Goal: Communication & Community: Ask a question

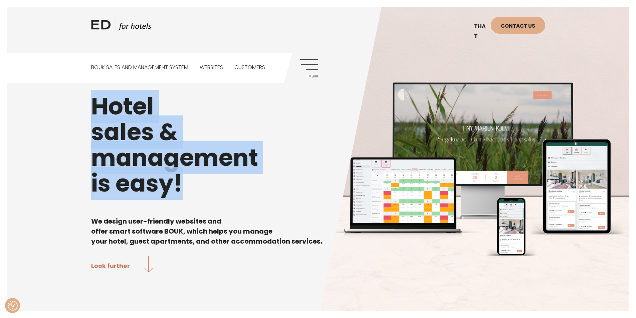
drag, startPoint x: 185, startPoint y: 200, endPoint x: 65, endPoint y: 107, distance: 151.6
click at [69, 112] on div "Hotel sales & management is easy! We design user-friendly websites and offer sm…" at bounding box center [318, 159] width 636 height 318
click at [65, 107] on div "Hotel sales & management is easy! We design user-friendly websites and offer sm…" at bounding box center [318, 159] width 636 height 318
click at [73, 90] on div "Hotel sales & management is easy! We design user-friendly websites and offer sm…" at bounding box center [318, 159] width 636 height 318
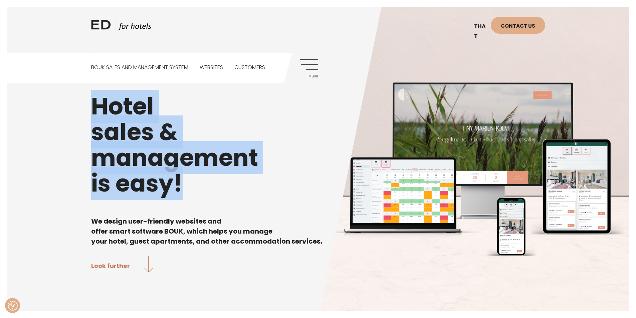
click at [90, 101] on div "Hotel sales & management is easy! We design user-friendly websites and offer sm…" at bounding box center [318, 159] width 636 height 318
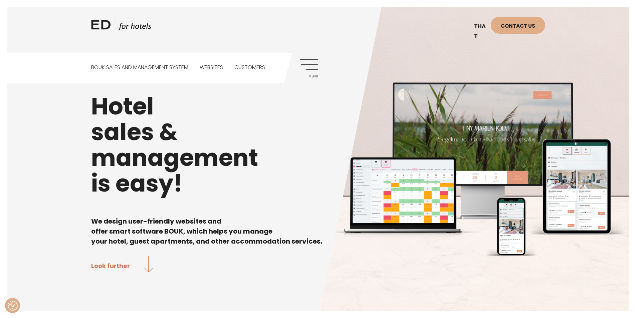
drag, startPoint x: 139, startPoint y: 155, endPoint x: 187, endPoint y: 189, distance: 59.0
click at [187, 189] on h1 "Hotel sales & management is easy!" at bounding box center [318, 145] width 454 height 103
click at [228, 205] on div "Hotel sales & management is easy! We design user-friendly websites and offer sm…" at bounding box center [318, 158] width 454 height 231
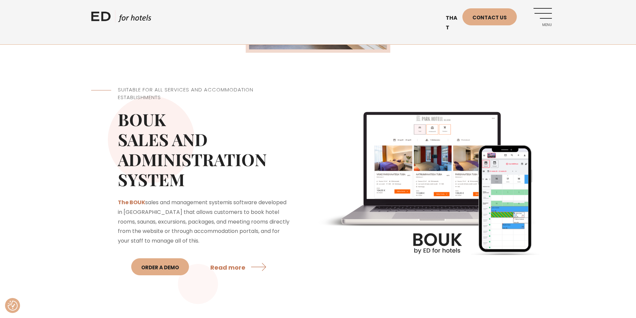
scroll to position [501, 0]
click at [495, 21] on font "Contact us" at bounding box center [490, 17] width 34 height 7
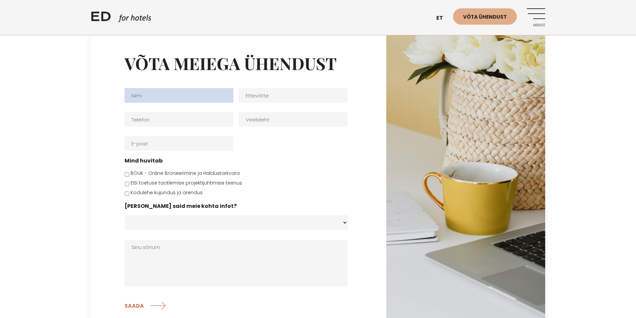
click at [196, 95] on input "Nimi *" at bounding box center [179, 95] width 109 height 15
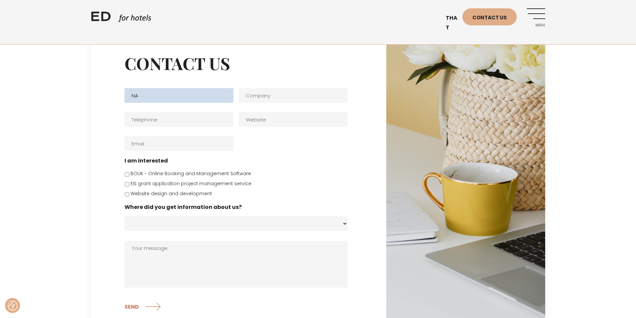
type input "N"
type input "Anete"
click at [293, 87] on li "Company" at bounding box center [296, 93] width 114 height 19
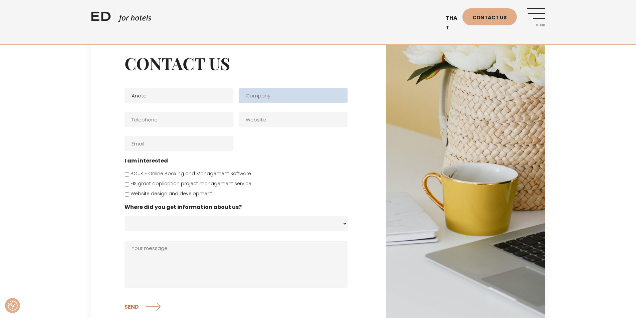
click at [293, 99] on input "Company" at bounding box center [293, 95] width 109 height 15
type input "[DOMAIN_NAME]"
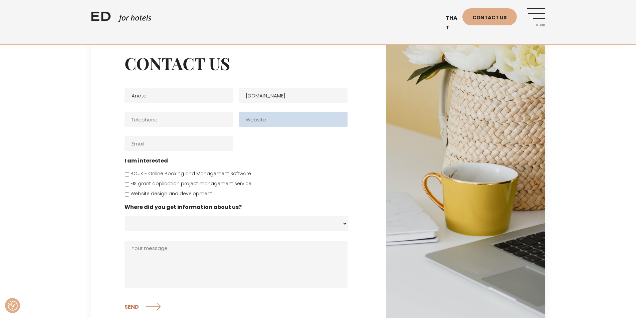
click at [298, 126] on input "Website" at bounding box center [293, 119] width 109 height 15
type input "Tulekul"
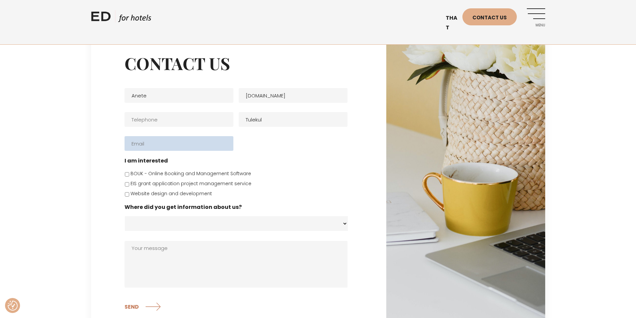
click at [200, 148] on input "Email *" at bounding box center [179, 143] width 109 height 15
click at [170, 147] on input "anetecantoral,,,@[DOMAIN_NAME]" at bounding box center [179, 143] width 109 height 15
type input "[EMAIL_ADDRESS][DOMAIN_NAME]"
click at [127, 174] on input "BOUK - Online Booking and Management Software" at bounding box center [127, 174] width 4 height 4
checkbox input "true"
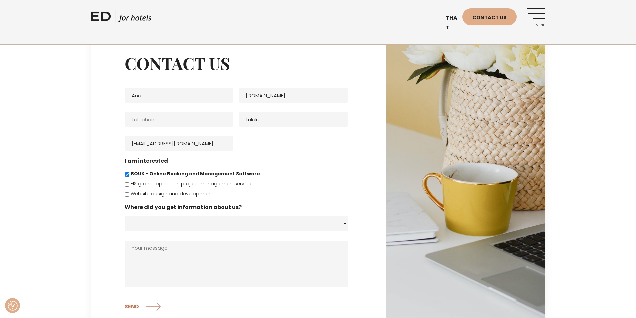
click at [180, 222] on select "Website - [DOMAIN_NAME] Facebook Instagram Google search Email Recommended Other" at bounding box center [236, 223] width 223 height 15
select select "Soovitati"
click at [125, 216] on select "Website - [DOMAIN_NAME] Facebook Instagram Google search Email Recommended Other" at bounding box center [236, 223] width 223 height 15
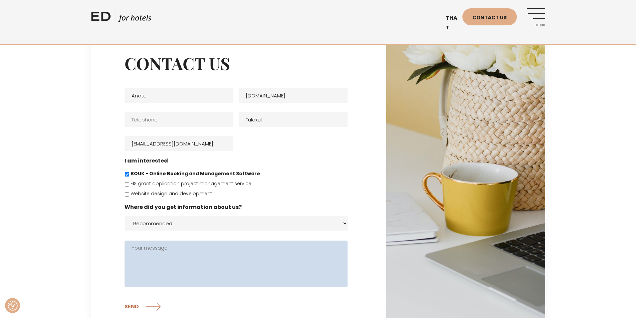
click at [181, 255] on textarea "Your message" at bounding box center [236, 264] width 223 height 47
click at [216, 249] on textarea "Tere. [PERSON_NAME] veidi segaduses kuidas haldussüsteem töötab." at bounding box center [236, 264] width 223 height 47
click at [264, 250] on textarea "Tere. [PERSON_NAME] veidi segaduses kuidas see haldussüsteem töötab." at bounding box center [236, 264] width 223 height 47
click at [323, 254] on textarea "Tere. [PERSON_NAME] veidi segaduses kuidas see haldussüsteem la liidestus tööta…" at bounding box center [236, 264] width 223 height 47
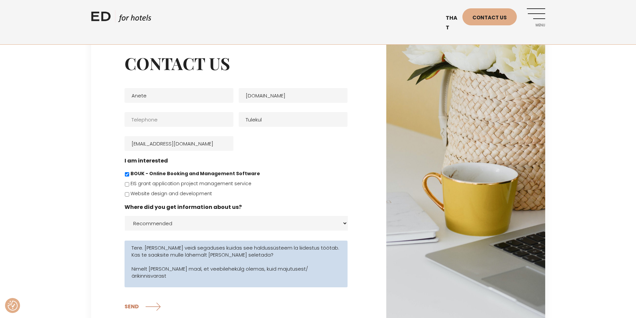
click at [299, 270] on textarea "Tere. [PERSON_NAME] veidi segaduses kuidas see haldussüsteem la liidestus tööta…" at bounding box center [236, 264] width 223 height 47
click at [334, 269] on textarea "Tere. [PERSON_NAME] veidi segaduses kuidas see haldussüsteem la liidestus tööta…" at bounding box center [236, 264] width 223 height 47
click at [281, 270] on textarea "Tere. [PERSON_NAME] veidi segaduses kuidas see haldussüsteem la liidestus tööta…" at bounding box center [236, 264] width 223 height 47
click at [277, 275] on textarea "Tere. [PERSON_NAME] veidi segaduses kuidas see haldussüsteem la liidestus tööta…" at bounding box center [236, 264] width 223 height 47
click at [303, 276] on textarea "Tere. [PERSON_NAME] veidi segaduses kuidas see haldussüsteem la liidestus tööta…" at bounding box center [236, 264] width 223 height 47
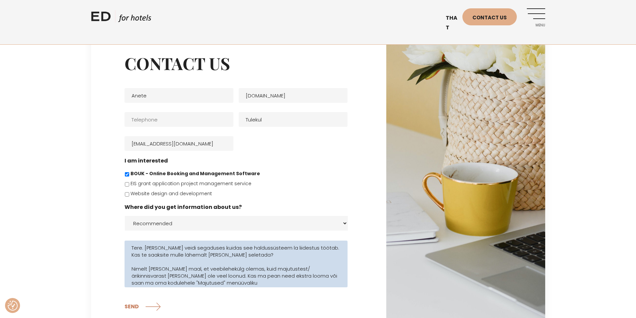
click at [253, 287] on textarea "Tere. [PERSON_NAME] veidi segaduses kuidas see haldussüsteem la liidestus tööta…" at bounding box center [236, 264] width 223 height 47
click at [188, 284] on textarea "Tere. [PERSON_NAME] veidi segaduses kuidas see haldussüsteem la liidestus tööta…" at bounding box center [236, 264] width 223 height 47
click at [190, 283] on textarea "Tere. [PERSON_NAME] veidi segaduses kuidas see haldussüsteem la liidestus tööta…" at bounding box center [236, 264] width 223 height 47
drag, startPoint x: 153, startPoint y: 282, endPoint x: 215, endPoint y: 280, distance: 62.2
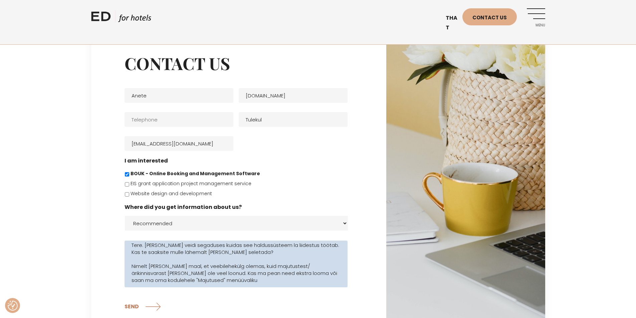
click at [213, 280] on textarea "Tere. [PERSON_NAME] veidi segaduses kuidas see haldussüsteem la liidestus tööta…" at bounding box center [236, 264] width 223 height 47
click at [229, 280] on textarea "Tere. [PERSON_NAME] veidi segaduses kuidas see haldussüsteem la liidestus tööta…" at bounding box center [236, 264] width 223 height 47
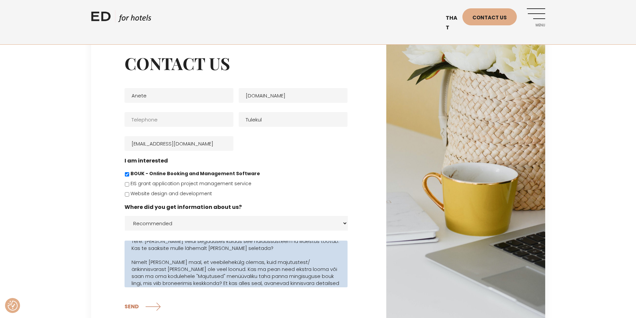
click at [285, 283] on textarea "Tere. [PERSON_NAME] veidi segaduses kuidas see haldussüsteem la liidestus tööta…" at bounding box center [236, 264] width 223 height 47
click at [317, 285] on textarea "Tere. [PERSON_NAME] veidi segaduses kuidas see haldussüsteem la liidestus tööta…" at bounding box center [236, 264] width 223 height 47
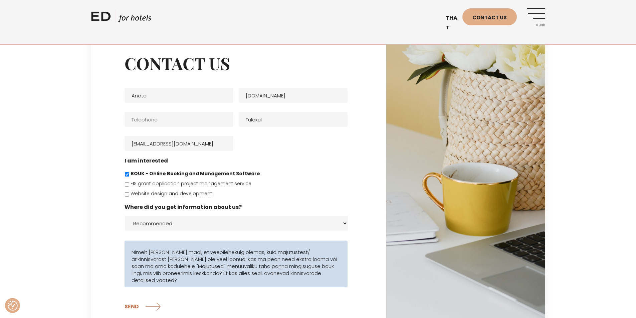
click at [173, 279] on textarea "Tere. [PERSON_NAME] veidi segaduses kuidas see haldussüsteem la liidestus tööta…" at bounding box center [236, 264] width 223 height 47
drag, startPoint x: 205, startPoint y: 252, endPoint x: 251, endPoint y: 249, distance: 45.9
click at [229, 251] on textarea "Tere. [PERSON_NAME] veidi segaduses kuidas see haldussüsteem la liidestus tööta…" at bounding box center [236, 264] width 223 height 47
click at [254, 248] on textarea "Tere. [PERSON_NAME] veidi segaduses kuidas see haldussüsteem la liidestus tööta…" at bounding box center [236, 264] width 223 height 47
click at [327, 252] on textarea "Tere. [PERSON_NAME] veidi segaduses kuidas see haldussüsteem la liidestus tööta…" at bounding box center [236, 264] width 223 height 47
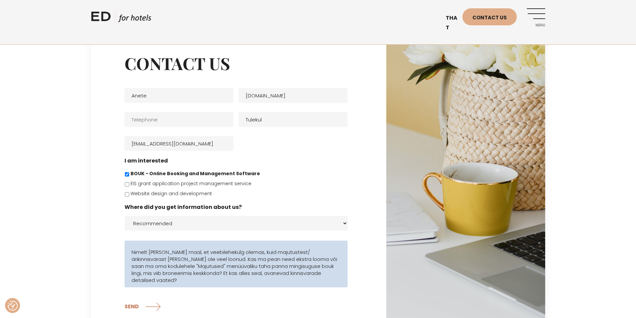
click at [175, 265] on textarea "Tere. [PERSON_NAME] veidi segaduses kuidas see haldussüsteem la liidestus tööta…" at bounding box center [236, 264] width 223 height 47
drag, startPoint x: 151, startPoint y: 260, endPoint x: 172, endPoint y: 260, distance: 21.0
click at [172, 260] on textarea "Tere. [PERSON_NAME] veidi segaduses kuidas see haldussüsteem la liidestus tööta…" at bounding box center [236, 264] width 223 height 47
click at [182, 260] on textarea "Tere. [PERSON_NAME] veidi segaduses kuidas see haldussüsteem la liidestus tööta…" at bounding box center [236, 264] width 223 height 47
drag, startPoint x: 197, startPoint y: 259, endPoint x: 257, endPoint y: 259, distance: 59.8
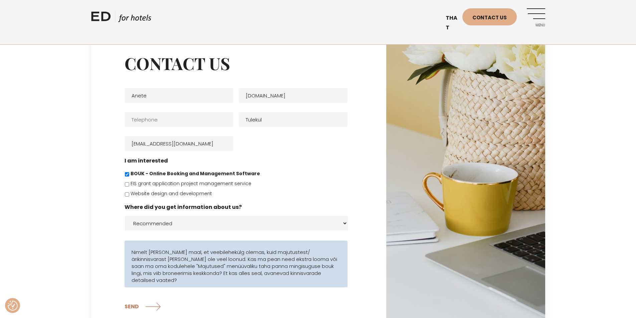
click at [257, 259] on textarea "Tere. [PERSON_NAME] veidi segaduses kuidas see haldussüsteem la liidestus tööta…" at bounding box center [236, 264] width 223 height 47
click at [265, 259] on textarea "Tere. [PERSON_NAME] veidi segaduses kuidas see haldussüsteem la liidestus tööta…" at bounding box center [236, 264] width 223 height 47
click at [254, 258] on textarea "Tere. [PERSON_NAME] veidi segaduses kuidas see haldussüsteem la liidestus tööta…" at bounding box center [236, 264] width 223 height 47
drag, startPoint x: 194, startPoint y: 270, endPoint x: 236, endPoint y: 267, distance: 41.5
click at [229, 267] on textarea "Tere. [PERSON_NAME] veidi segaduses kuidas see haldussüsteem la liidestus tööta…" at bounding box center [236, 264] width 223 height 47
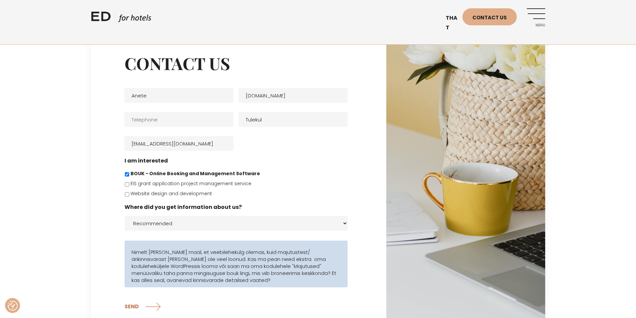
click at [245, 267] on textarea "Tere. [PERSON_NAME] veidi segaduses kuidas see haldussüsteem la liidestus tööta…" at bounding box center [236, 264] width 223 height 47
drag, startPoint x: 217, startPoint y: 267, endPoint x: 321, endPoint y: 265, distance: 103.9
click at [321, 265] on textarea "Tere. [PERSON_NAME] veidi segaduses kuidas see haldussüsteem la liidestus tööta…" at bounding box center [236, 264] width 223 height 47
click at [325, 270] on textarea "Tere. [PERSON_NAME] veidi segaduses kuidas see haldussüsteem la liidestus tööta…" at bounding box center [236, 264] width 223 height 47
drag, startPoint x: 163, startPoint y: 275, endPoint x: 205, endPoint y: 274, distance: 41.4
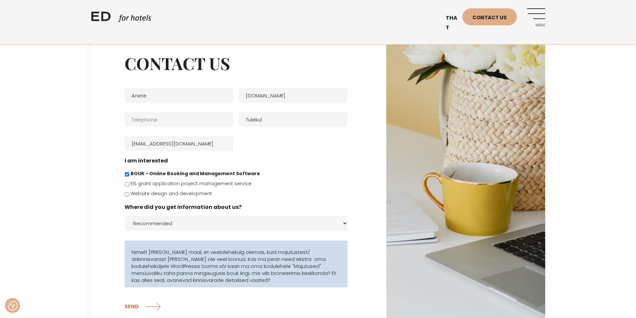
click at [204, 274] on textarea "Tere. [PERSON_NAME] veidi segaduses kuidas see haldussüsteem la liidestus tööta…" at bounding box center [236, 264] width 223 height 47
click at [208, 274] on textarea "Tere. [PERSON_NAME] veidi segaduses kuidas see haldussüsteem la liidestus tööta…" at bounding box center [236, 264] width 223 height 47
drag, startPoint x: 145, startPoint y: 275, endPoint x: 216, endPoint y: 274, distance: 71.5
click at [197, 274] on textarea "Tere. [PERSON_NAME] veidi segaduses kuidas see haldussüsteem la liidestus tööta…" at bounding box center [236, 264] width 223 height 47
click at [218, 274] on textarea "Tere. [PERSON_NAME] veidi segaduses kuidas see haldussüsteem la liidestus tööta…" at bounding box center [236, 264] width 223 height 47
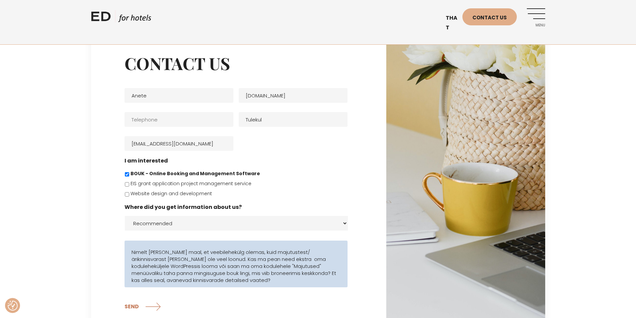
drag, startPoint x: 254, startPoint y: 273, endPoint x: 289, endPoint y: 278, distance: 35.4
click at [289, 278] on textarea "Tere. [PERSON_NAME] veidi segaduses kuidas see haldussüsteem la liidestus tööta…" at bounding box center [236, 264] width 223 height 47
click at [293, 282] on textarea "Tere. [PERSON_NAME] veidi segaduses kuidas see haldussüsteem la liidestus tööta…" at bounding box center [236, 264] width 223 height 47
click at [260, 274] on textarea "Tere. [PERSON_NAME] veidi segaduses kuidas see haldussüsteem la liidestus tööta…" at bounding box center [236, 264] width 223 height 47
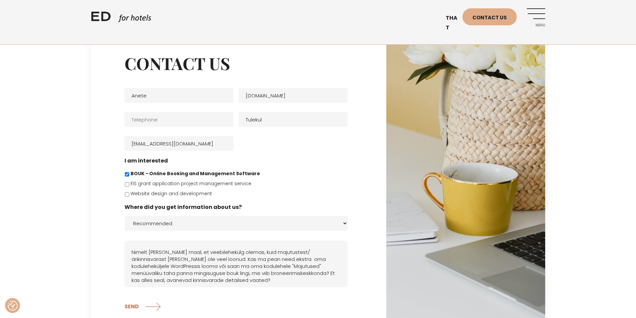
click at [275, 290] on form "Name * Anete Company [DOMAIN_NAME] Telephone * Website Tulekul Email * [EMAIL_A…" at bounding box center [239, 199] width 229 height 240
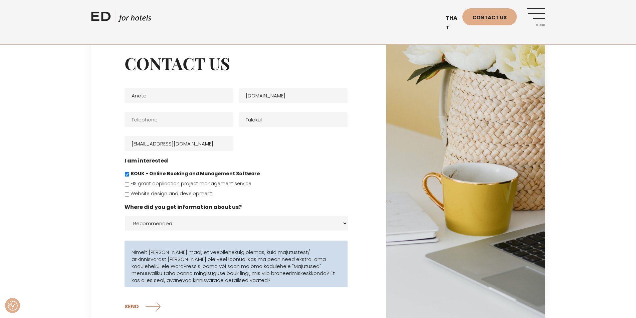
click at [276, 285] on textarea "Tere. [PERSON_NAME] veidi segaduses kuidas see haldussüsteem la liidestus tööta…" at bounding box center [236, 264] width 223 height 47
click at [191, 283] on textarea "Tere. [PERSON_NAME] veidi segaduses kuidas see haldussüsteem la liidestus tööta…" at bounding box center [236, 264] width 223 height 47
click at [211, 286] on textarea "Tere. [PERSON_NAME] veidi segaduses kuidas see haldussüsteem la liidestus tööta…" at bounding box center [236, 264] width 223 height 47
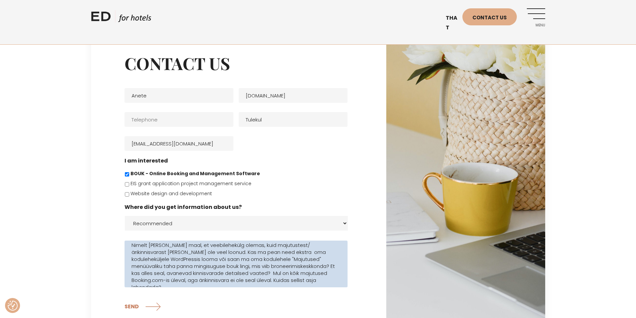
drag, startPoint x: 194, startPoint y: 285, endPoint x: 232, endPoint y: 286, distance: 37.8
click at [232, 286] on textarea "Tere. [PERSON_NAME] veidi segaduses kuidas see haldussüsteem la liidestus tööta…" at bounding box center [236, 264] width 223 height 47
click at [244, 283] on textarea "Tere. [PERSON_NAME] veidi segaduses kuidas see haldussüsteem la liidestus tööta…" at bounding box center [236, 264] width 223 height 47
drag, startPoint x: 291, startPoint y: 283, endPoint x: 333, endPoint y: 279, distance: 42.6
click at [311, 283] on textarea "Tere. [PERSON_NAME] veidi segaduses kuidas see haldussüsteem la liidestus tööta…" at bounding box center [236, 264] width 223 height 47
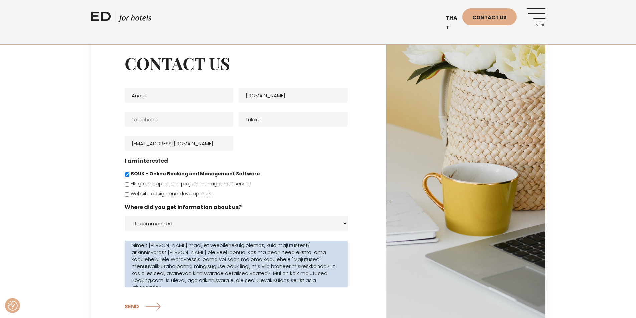
click at [333, 279] on textarea "Tere. [PERSON_NAME] veidi segaduses kuidas see haldussüsteem la liidestus tööta…" at bounding box center [236, 264] width 223 height 47
click at [310, 280] on textarea "Tere. [PERSON_NAME] veidi segaduses kuidas see haldussüsteem la liidestus tööta…" at bounding box center [236, 264] width 223 height 47
drag, startPoint x: 279, startPoint y: 282, endPoint x: 268, endPoint y: 282, distance: 11.4
click at [268, 282] on textarea "Tere. [PERSON_NAME] veidi segaduses kuidas see haldussüsteem la liidestus tööta…" at bounding box center [236, 264] width 223 height 47
click at [330, 283] on textarea "Tere. [PERSON_NAME] veidi segaduses kuidas see haldussüsteem la liidestus tööta…" at bounding box center [236, 264] width 223 height 47
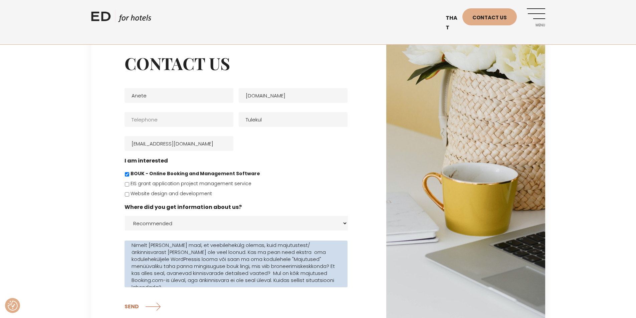
click at [297, 280] on textarea "Tere. [PERSON_NAME] veidi segaduses kuidas see haldussüsteem la liidestus tööta…" at bounding box center [236, 264] width 223 height 47
click at [285, 281] on textarea "Tere. [PERSON_NAME] veidi segaduses kuidas see haldussüsteem la liidestus tööta…" at bounding box center [236, 264] width 223 height 47
click at [328, 276] on textarea "Tere. [PERSON_NAME] veidi segaduses kuidas see haldussüsteem la liidestus tööta…" at bounding box center [236, 264] width 223 height 47
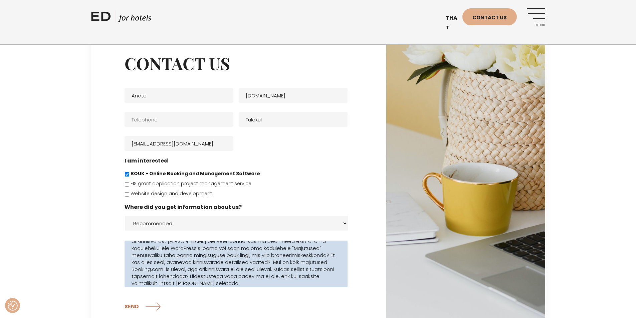
click at [195, 281] on textarea "Tere. [PERSON_NAME] veidi segaduses kuidas see haldussüsteem la liidestus tööta…" at bounding box center [236, 264] width 223 height 47
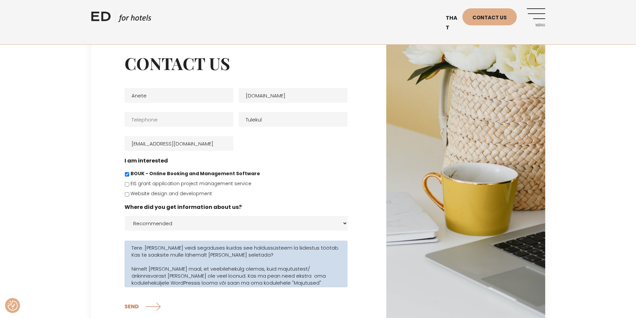
drag, startPoint x: 177, startPoint y: 277, endPoint x: 136, endPoint y: 233, distance: 60.3
click at [136, 233] on ul "Name * Anete Company [DOMAIN_NAME] Telephone * Website Tulekul Email * [EMAIL_A…" at bounding box center [239, 183] width 229 height 209
click at [185, 262] on textarea "Tere. [PERSON_NAME] veidi segaduses kuidas see haldussüsteem la liidestus tööta…" at bounding box center [236, 264] width 223 height 47
drag, startPoint x: 149, startPoint y: 248, endPoint x: 244, endPoint y: 258, distance: 94.7
click at [244, 258] on textarea "Tere. [PERSON_NAME] veidi segaduses kuidas see haldussüsteem la liidestus tööta…" at bounding box center [236, 264] width 223 height 47
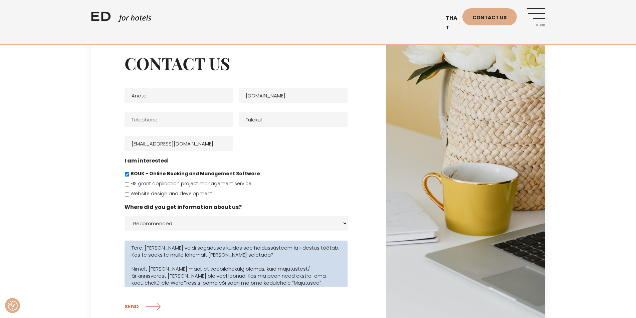
click at [245, 258] on textarea "Tere. [PERSON_NAME] veidi segaduses kuidas see haldussüsteem la liidestus tööta…" at bounding box center [236, 264] width 223 height 47
drag, startPoint x: 225, startPoint y: 247, endPoint x: 229, endPoint y: 248, distance: 4.1
click at [229, 248] on textarea "Tere. [PERSON_NAME] veidi segaduses kuidas see haldussüsteem la liidestus tööta…" at bounding box center [236, 264] width 223 height 47
click at [225, 247] on textarea "Tere. [PERSON_NAME] veidi segaduses kuidas see haldussüsteem la liidestus tööta…" at bounding box center [236, 264] width 223 height 47
click at [250, 256] on textarea "Tere. [PERSON_NAME] veidi segaduses kuidas see Bouk haldussüsteem la liidestus …" at bounding box center [236, 264] width 223 height 47
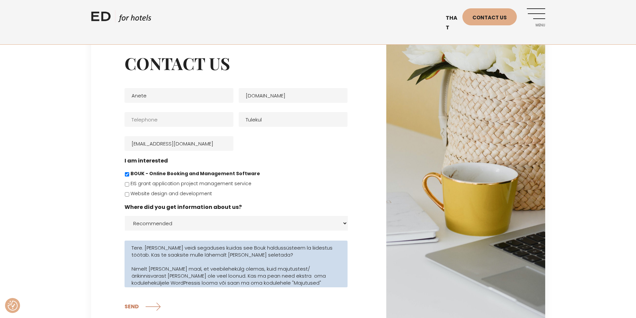
click at [283, 248] on textarea "Tere. [PERSON_NAME] veidi segaduses kuidas see Bouk haldussüsteem la liidestus …" at bounding box center [236, 264] width 223 height 47
click at [272, 254] on textarea "Tere. [PERSON_NAME] veidi segaduses kuidas see Bouk haldussüsteem liidestus töö…" at bounding box center [236, 264] width 223 height 47
drag, startPoint x: 170, startPoint y: 257, endPoint x: 237, endPoint y: 256, distance: 66.8
click at [232, 257] on textarea "Tere. [PERSON_NAME] veidi segaduses kuidas see Bouk haldussüsteem liidestus töö…" at bounding box center [236, 264] width 223 height 47
click at [239, 256] on textarea "Tere. [PERSON_NAME] veidi segaduses kuidas see Bouk haldussüsteem liidestus töö…" at bounding box center [236, 264] width 223 height 47
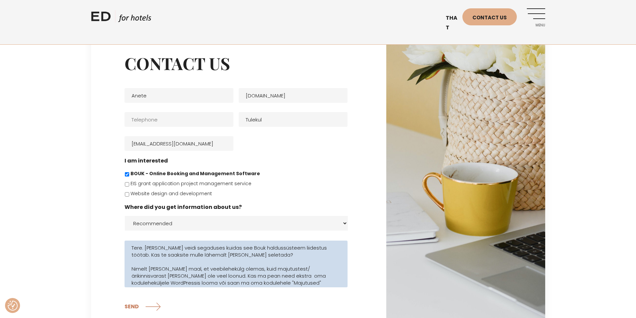
drag, startPoint x: 169, startPoint y: 256, endPoint x: 184, endPoint y: 256, distance: 14.4
click at [184, 256] on textarea "Tere. [PERSON_NAME] veidi segaduses kuidas see Bouk haldussüsteem liidestus töö…" at bounding box center [236, 264] width 223 height 47
drag, startPoint x: 190, startPoint y: 257, endPoint x: 169, endPoint y: 255, distance: 21.5
click at [169, 255] on textarea "Tere. [PERSON_NAME] veidi segaduses kuidas see Bouk haldussüsteem liidestus töö…" at bounding box center [236, 264] width 223 height 47
click at [195, 258] on textarea "Tere. [PERSON_NAME] veidi segaduses kuidas see Bouk haldussüsteem liidestus töö…" at bounding box center [236, 264] width 223 height 47
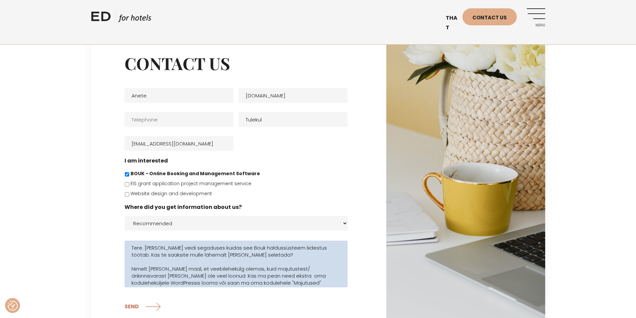
click at [192, 257] on textarea "Tere. [PERSON_NAME] veidi segaduses kuidas see Bouk haldussüsteem liidestus töö…" at bounding box center [236, 264] width 223 height 47
drag, startPoint x: 247, startPoint y: 254, endPoint x: 283, endPoint y: 256, distance: 35.8
click at [283, 256] on textarea "Tere. [PERSON_NAME] veidi segaduses kuidas see Bouk haldussüsteem liidestus töö…" at bounding box center [236, 264] width 223 height 47
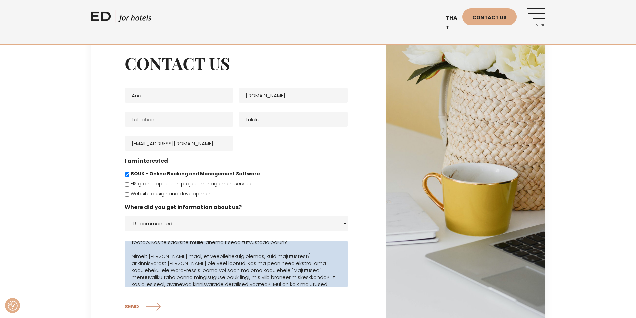
scroll to position [18, 0]
click at [294, 251] on textarea "Tere. [PERSON_NAME] veidi segaduses kuidas see Bouk haldussüsteem liidestus töö…" at bounding box center [236, 264] width 223 height 47
drag, startPoint x: 156, startPoint y: 259, endPoint x: 187, endPoint y: 260, distance: 31.1
click at [187, 260] on textarea "Tere. [PERSON_NAME] veidi segaduses kuidas see Bouk haldussüsteem liidestus töö…" at bounding box center [236, 264] width 223 height 47
click at [219, 254] on textarea "Tere. [PERSON_NAME] veidi segaduses kuidas see Bouk haldussüsteem liidestus töö…" at bounding box center [236, 264] width 223 height 47
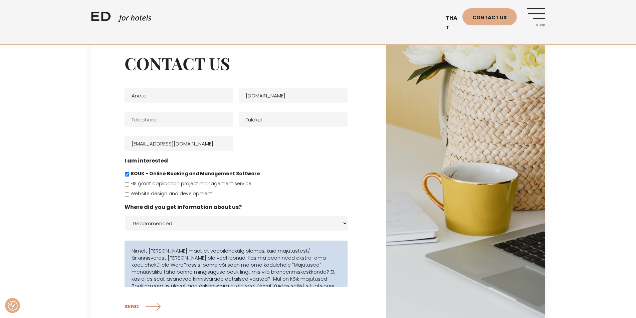
drag, startPoint x: 201, startPoint y: 258, endPoint x: 267, endPoint y: 258, distance: 65.8
click at [267, 258] on textarea "Tere. [PERSON_NAME] veidi segaduses kuidas see Bouk haldussüsteem liidestus töö…" at bounding box center [236, 264] width 223 height 47
click at [284, 258] on textarea "Tere. [PERSON_NAME] veidi segaduses kuidas see Bouk haldussüsteem liidestus töö…" at bounding box center [236, 264] width 223 height 47
drag, startPoint x: 146, startPoint y: 266, endPoint x: 181, endPoint y: 266, distance: 35.1
click at [180, 266] on textarea "Tere. [PERSON_NAME] veidi segaduses kuidas see Bouk haldussüsteem liidestus töö…" at bounding box center [236, 264] width 223 height 47
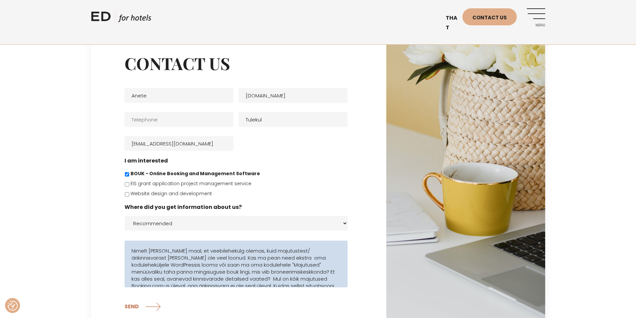
click at [210, 264] on textarea "Tere. [PERSON_NAME] veidi segaduses kuidas see Bouk haldussüsteem liidestus töö…" at bounding box center [236, 264] width 223 height 47
drag, startPoint x: 188, startPoint y: 265, endPoint x: 221, endPoint y: 265, distance: 33.1
click at [221, 265] on textarea "Tere. [PERSON_NAME] veidi segaduses kuidas see Bouk haldussüsteem liidestus töö…" at bounding box center [236, 264] width 223 height 47
click at [235, 265] on textarea "Tere. [PERSON_NAME] veidi segaduses kuidas see Bouk haldussüsteem liidestus töö…" at bounding box center [236, 264] width 223 height 47
drag, startPoint x: 193, startPoint y: 267, endPoint x: 221, endPoint y: 267, distance: 28.4
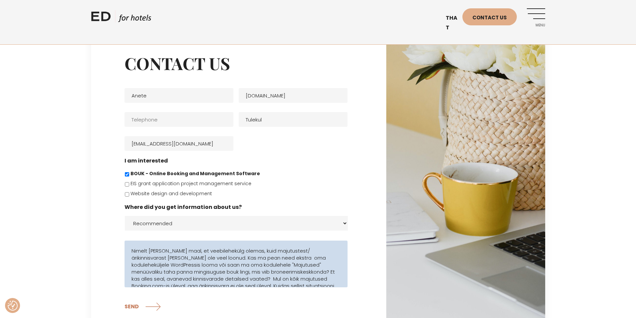
click at [221, 267] on textarea "Tere. [PERSON_NAME] veidi segaduses kuidas see Bouk haldussüsteem liidestus töö…" at bounding box center [236, 264] width 223 height 47
click at [235, 266] on textarea "Tere. [PERSON_NAME] veidi segaduses kuidas see Bouk haldussüsteem liidestus töö…" at bounding box center [236, 264] width 223 height 47
drag, startPoint x: 285, startPoint y: 264, endPoint x: 306, endPoint y: 263, distance: 20.4
click at [300, 264] on textarea "Tere. [PERSON_NAME] veidi segaduses kuidas see Bouk haldussüsteem liidestus töö…" at bounding box center [236, 264] width 223 height 47
click at [315, 264] on textarea "Tere. [PERSON_NAME] veidi segaduses kuidas see Bouk haldussüsteem liidestus töö…" at bounding box center [236, 264] width 223 height 47
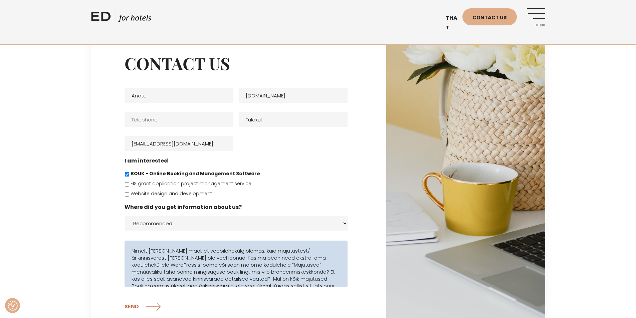
click at [283, 264] on textarea "Tere. [PERSON_NAME] veidi segaduses kuidas see Bouk haldussüsteem liidestus töö…" at bounding box center [236, 264] width 223 height 47
click at [226, 273] on textarea "Tere. [PERSON_NAME] veidi segaduses kuidas see Bouk haldussüsteem liidestus töö…" at bounding box center [236, 264] width 223 height 47
click at [227, 273] on textarea "Tere. [PERSON_NAME] veidi segaduses kuidas see Bouk haldussüsteem liidestus töö…" at bounding box center [236, 264] width 223 height 47
click at [149, 272] on textarea "Tere. [PERSON_NAME] veidi segaduses kuidas see Bouk haldussüsteem liidestus töö…" at bounding box center [236, 264] width 223 height 47
click at [163, 271] on textarea "Tere. [PERSON_NAME] veidi segaduses kuidas see Bouk haldussüsteem liidestus töö…" at bounding box center [236, 264] width 223 height 47
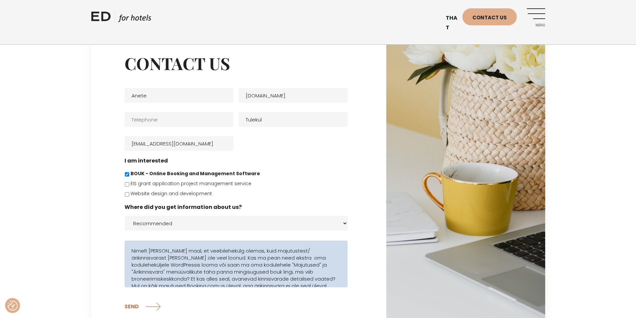
click at [261, 272] on textarea "Tere. [PERSON_NAME] veidi segaduses kuidas see Bouk haldussüsteem liidestus töö…" at bounding box center [236, 264] width 223 height 47
click at [284, 273] on textarea "Tere. [PERSON_NAME] veidi segaduses kuidas see Bouk haldussüsteem liidestus töö…" at bounding box center [236, 264] width 223 height 47
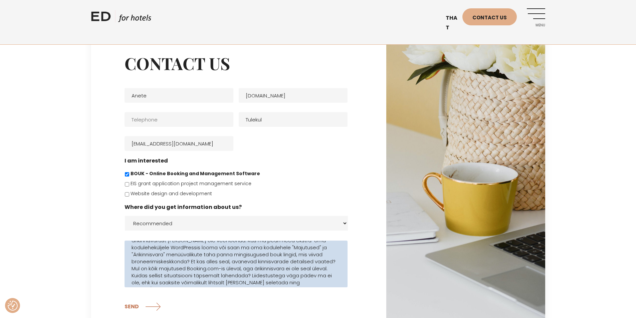
scroll to position [45, 0]
click at [195, 252] on textarea "Tere. [PERSON_NAME] veidi segaduses kuidas see Bouk haldussüsteem liidestus töö…" at bounding box center [236, 264] width 223 height 47
drag, startPoint x: 210, startPoint y: 253, endPoint x: 237, endPoint y: 253, distance: 26.7
click at [232, 253] on textarea "Tere. [PERSON_NAME] veidi segaduses kuidas see Bouk haldussüsteem liidestus töö…" at bounding box center [236, 264] width 223 height 47
click at [248, 253] on textarea "Tere. [PERSON_NAME] veidi segaduses kuidas see Bouk haldussüsteem liidestus töö…" at bounding box center [236, 264] width 223 height 47
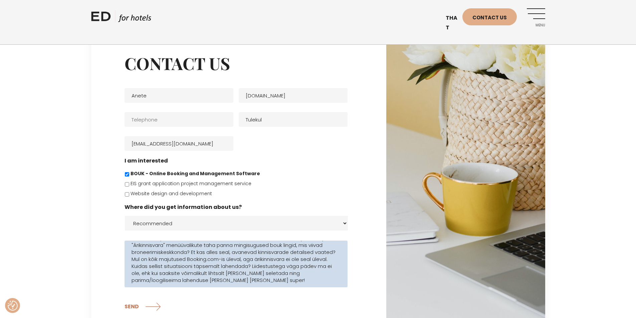
drag, startPoint x: 209, startPoint y: 253, endPoint x: 237, endPoint y: 254, distance: 28.1
click at [237, 254] on textarea "Tere. [PERSON_NAME] veidi segaduses kuidas see Bouk haldussüsteem liidestus töö…" at bounding box center [236, 264] width 223 height 47
click at [252, 253] on textarea "Tere. [PERSON_NAME] veidi segaduses kuidas see Bouk haldussüsteem liidestus töö…" at bounding box center [236, 264] width 223 height 47
click at [278, 253] on textarea "Tere. [PERSON_NAME] veidi segaduses kuidas see Bouk haldussüsteem liidestus töö…" at bounding box center [236, 264] width 223 height 47
drag, startPoint x: 212, startPoint y: 253, endPoint x: 234, endPoint y: 254, distance: 21.0
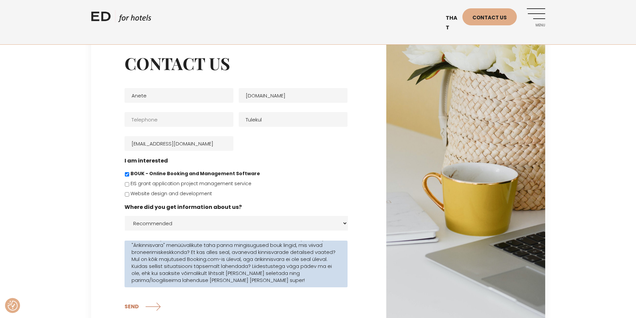
click at [234, 254] on textarea "Tere. [PERSON_NAME] veidi segaduses kuidas see Bouk haldussüsteem liidestus töö…" at bounding box center [236, 264] width 223 height 47
click at [243, 253] on textarea "Tere. [PERSON_NAME] veidi segaduses kuidas see Bouk haldussüsteem liidestus töö…" at bounding box center [236, 264] width 223 height 47
drag, startPoint x: 217, startPoint y: 253, endPoint x: 239, endPoint y: 252, distance: 22.1
click at [228, 253] on textarea "Tere. [PERSON_NAME] veidi segaduses kuidas see Bouk haldussüsteem liidestus töö…" at bounding box center [236, 264] width 223 height 47
click at [248, 252] on textarea "Tere. [PERSON_NAME] veidi segaduses kuidas see Bouk haldussüsteem liidestus töö…" at bounding box center [236, 264] width 223 height 47
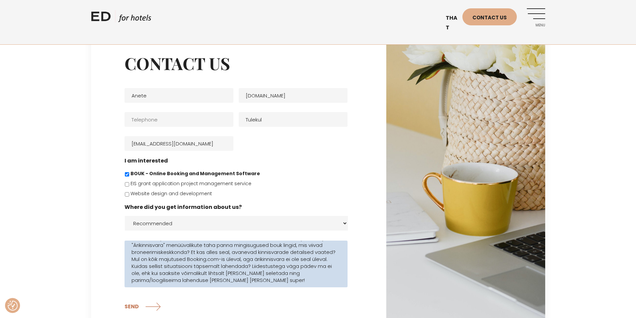
drag, startPoint x: 229, startPoint y: 253, endPoint x: 219, endPoint y: 252, distance: 10.4
click at [219, 252] on textarea "Tere. [PERSON_NAME] veidi segaduses kuidas see Bouk haldussüsteem liidestus töö…" at bounding box center [236, 264] width 223 height 47
drag, startPoint x: 302, startPoint y: 252, endPoint x: 321, endPoint y: 264, distance: 22.7
click at [320, 264] on textarea "Tere. [PERSON_NAME] veidi segaduses kuidas see Bouk haldussüsteem liidestus töö…" at bounding box center [236, 264] width 223 height 47
click at [324, 268] on textarea "Tere. [PERSON_NAME] veidi segaduses kuidas see Bouk haldussüsteem liidestus töö…" at bounding box center [236, 264] width 223 height 47
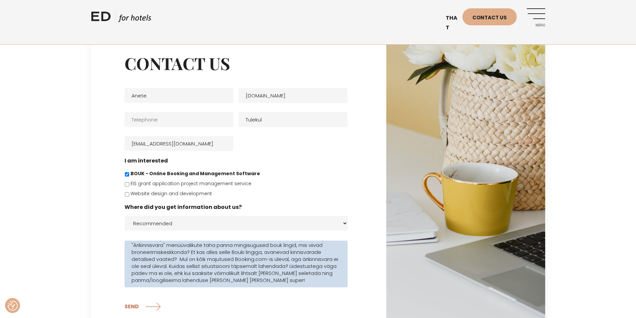
drag, startPoint x: 292, startPoint y: 254, endPoint x: 311, endPoint y: 263, distance: 21.2
click at [308, 263] on textarea "Tere. [PERSON_NAME] veidi segaduses kuidas see Bouk haldussüsteem liidestus töö…" at bounding box center [236, 264] width 223 height 47
click at [311, 263] on textarea "Tere. [PERSON_NAME] veidi segaduses kuidas see Bouk haldussüsteem liidestus töö…" at bounding box center [236, 264] width 223 height 47
drag, startPoint x: 193, startPoint y: 262, endPoint x: 179, endPoint y: 261, distance: 14.0
click at [181, 262] on textarea "Tere. [PERSON_NAME] veidi segaduses kuidas see Bouk haldussüsteem liidestus töö…" at bounding box center [236, 264] width 223 height 47
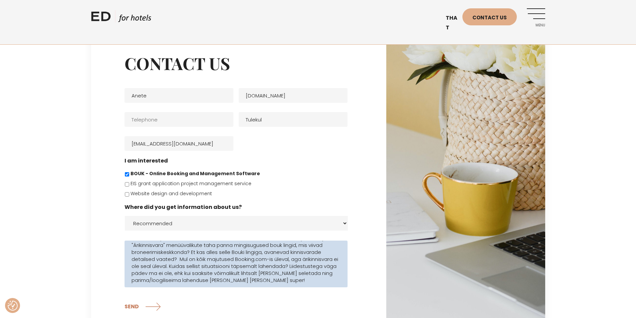
click at [177, 261] on textarea "Tere. [PERSON_NAME] veidi segaduses kuidas see Bouk haldussüsteem liidestus töö…" at bounding box center [236, 264] width 223 height 47
drag, startPoint x: 217, startPoint y: 261, endPoint x: 264, endPoint y: 260, distance: 47.1
click at [257, 261] on textarea "Tere. [PERSON_NAME] veidi segaduses kuidas see Bouk haldussüsteem liidestus töö…" at bounding box center [236, 264] width 223 height 47
click at [266, 260] on textarea "Tere. [PERSON_NAME] veidi segaduses kuidas see Bouk haldussüsteem liidestus töö…" at bounding box center [236, 264] width 223 height 47
drag, startPoint x: 248, startPoint y: 259, endPoint x: 292, endPoint y: 260, distance: 43.4
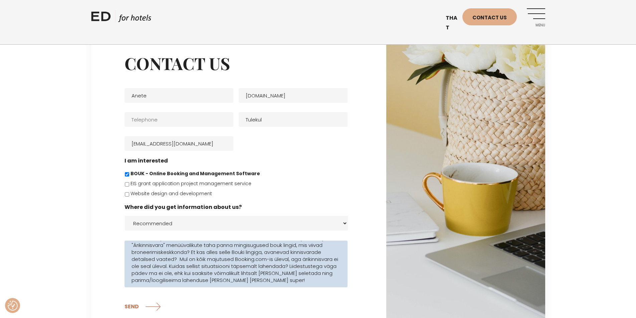
click at [292, 260] on textarea "Tere. [PERSON_NAME] veidi segaduses kuidas see Bouk haldussüsteem liidestus töö…" at bounding box center [236, 264] width 223 height 47
drag, startPoint x: 306, startPoint y: 260, endPoint x: 327, endPoint y: 264, distance: 21.4
click at [327, 264] on textarea "Tere. [PERSON_NAME] veidi segaduses kuidas see Bouk haldussüsteem liidestus töö…" at bounding box center [236, 264] width 223 height 47
click at [293, 269] on textarea "Tere. [PERSON_NAME] veidi segaduses kuidas see Bouk haldussüsteem liidestus töö…" at bounding box center [236, 264] width 223 height 47
drag, startPoint x: 154, startPoint y: 267, endPoint x: 186, endPoint y: 268, distance: 31.7
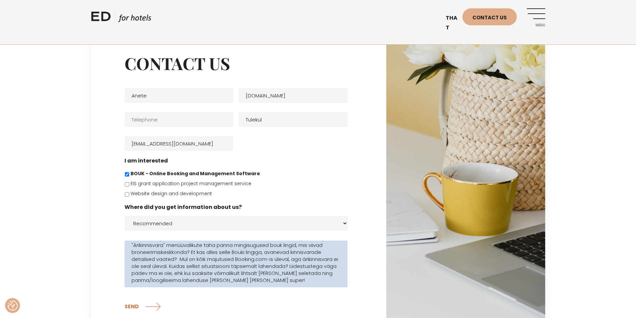
click at [186, 268] on textarea "Tere. [PERSON_NAME] veidi segaduses kuidas see Bouk haldussüsteem liidestus töö…" at bounding box center [236, 264] width 223 height 47
drag, startPoint x: 199, startPoint y: 267, endPoint x: 241, endPoint y: 267, distance: 41.4
click at [240, 267] on textarea "Tere. [PERSON_NAME] veidi segaduses kuidas see Bouk haldussüsteem liidestus töö…" at bounding box center [236, 264] width 223 height 47
click at [245, 267] on textarea "Tere. [PERSON_NAME] veidi segaduses kuidas see Bouk haldussüsteem liidestus töö…" at bounding box center [236, 264] width 223 height 47
drag, startPoint x: 228, startPoint y: 267, endPoint x: 292, endPoint y: 266, distance: 64.1
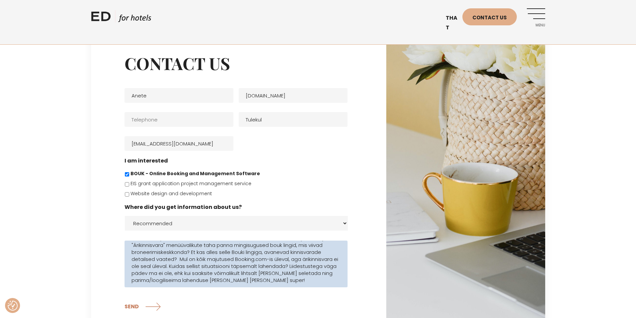
click at [283, 265] on textarea "Tere. [PERSON_NAME] veidi segaduses kuidas see Bouk haldussüsteem liidestus töö…" at bounding box center [236, 264] width 223 height 47
click at [295, 266] on textarea "Tere. [PERSON_NAME] veidi segaduses kuidas see Bouk haldussüsteem liidestus töö…" at bounding box center [236, 264] width 223 height 47
drag, startPoint x: 307, startPoint y: 266, endPoint x: 324, endPoint y: 273, distance: 18.3
click at [324, 273] on textarea "Tere. [PERSON_NAME] veidi segaduses kuidas see Bouk haldussüsteem liidestus töö…" at bounding box center [236, 264] width 223 height 47
click at [328, 277] on textarea "Tere. [PERSON_NAME] veidi segaduses kuidas see Bouk haldussüsteem liidestus töö…" at bounding box center [236, 264] width 223 height 47
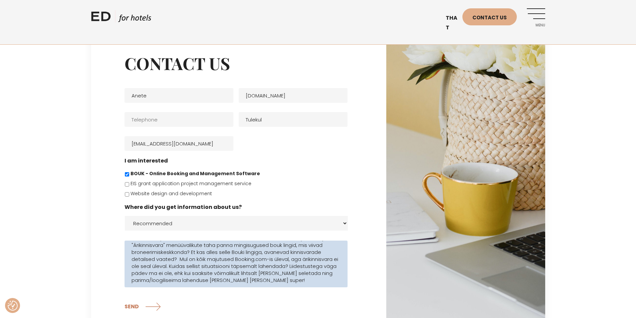
drag, startPoint x: 234, startPoint y: 272, endPoint x: 282, endPoint y: 272, distance: 48.1
click at [279, 272] on textarea "Tere. [PERSON_NAME] veidi segaduses kuidas see Bouk haldussüsteem liidestus töö…" at bounding box center [236, 264] width 223 height 47
click at [294, 274] on textarea "Tere. [PERSON_NAME] veidi segaduses kuidas see Bouk haldussüsteem liidestus töö…" at bounding box center [236, 264] width 223 height 47
drag, startPoint x: 260, startPoint y: 272, endPoint x: 295, endPoint y: 273, distance: 35.8
click at [292, 273] on textarea "Tere. [PERSON_NAME] veidi segaduses kuidas see Bouk haldussüsteem liidestus töö…" at bounding box center [236, 264] width 223 height 47
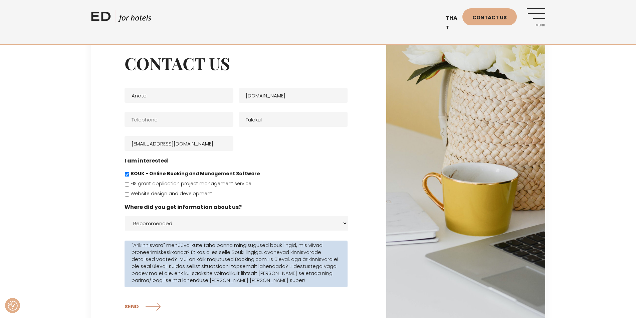
drag, startPoint x: 311, startPoint y: 274, endPoint x: 314, endPoint y: 279, distance: 5.7
click at [319, 277] on textarea "Tere. [PERSON_NAME] veidi segaduses kuidas see Bouk haldussüsteem liidestus töö…" at bounding box center [236, 264] width 223 height 47
click at [310, 280] on textarea "Tere. [PERSON_NAME] veidi segaduses kuidas see Bouk haldussüsteem liidestus töö…" at bounding box center [236, 264] width 223 height 47
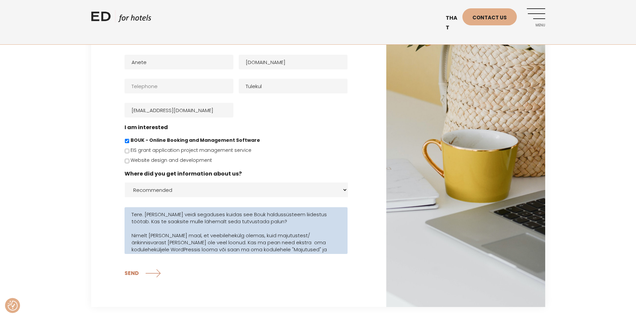
scroll to position [0, 0]
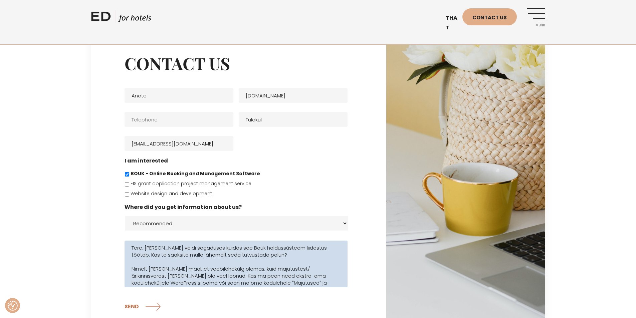
click at [277, 254] on textarea "Tere. [PERSON_NAME] veidi segaduses kuidas see Bouk haldussüsteem liidestus töö…" at bounding box center [236, 264] width 223 height 47
drag, startPoint x: 192, startPoint y: 251, endPoint x: 265, endPoint y: 254, distance: 73.3
click at [265, 254] on textarea "Tere. [PERSON_NAME] veidi segaduses kuidas see Bouk haldussüsteem liidestus töö…" at bounding box center [236, 264] width 223 height 47
click at [266, 254] on textarea "Tere. [PERSON_NAME] veidi segaduses kuidas see Bouk haldussüsteem liidestus töö…" at bounding box center [236, 264] width 223 height 47
drag, startPoint x: 160, startPoint y: 255, endPoint x: 271, endPoint y: 256, distance: 110.2
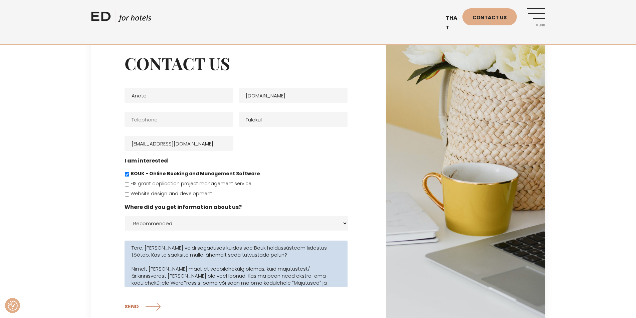
click at [271, 256] on textarea "Tere. [PERSON_NAME] veidi segaduses kuidas see Bouk haldussüsteem liidestus töö…" at bounding box center [236, 264] width 223 height 47
click at [272, 256] on textarea "Tere. [PERSON_NAME] veidi segaduses kuidas see Bouk haldussüsteem liidestus töö…" at bounding box center [236, 264] width 223 height 47
drag, startPoint x: 153, startPoint y: 268, endPoint x: 231, endPoint y: 272, distance: 77.6
click at [231, 272] on textarea "Tere. [PERSON_NAME] veidi segaduses kuidas see Bouk haldussüsteem liidestus töö…" at bounding box center [236, 264] width 223 height 47
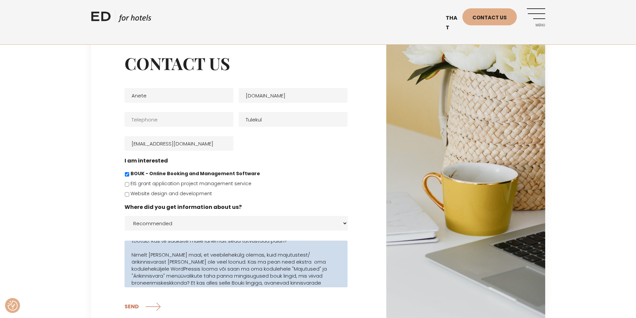
scroll to position [15, 0]
drag, startPoint x: 285, startPoint y: 257, endPoint x: 300, endPoint y: 260, distance: 15.3
click at [300, 260] on textarea "Tere. [PERSON_NAME] veidi segaduses kuidas see Bouk haldussüsteem liidestus töö…" at bounding box center [236, 264] width 223 height 47
click at [306, 261] on textarea "Tere. [PERSON_NAME] veidi segaduses kuidas see Bouk haldussüsteem liidestus töö…" at bounding box center [236, 264] width 223 height 47
drag, startPoint x: 230, startPoint y: 261, endPoint x: 274, endPoint y: 262, distance: 43.8
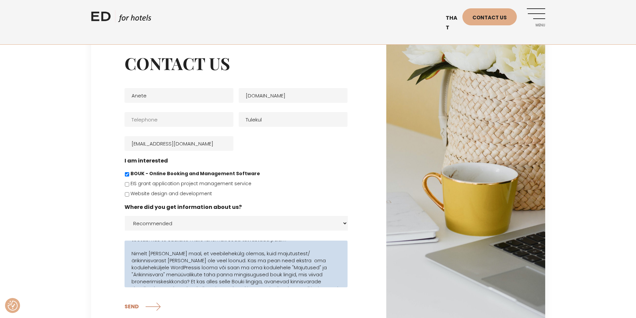
click at [272, 262] on textarea "Tere. [PERSON_NAME] veidi segaduses kuidas see Bouk haldussüsteem liidestus töö…" at bounding box center [236, 264] width 223 height 47
click at [274, 262] on textarea "Tere. [PERSON_NAME] veidi segaduses kuidas see Bouk haldussüsteem liidestus töö…" at bounding box center [236, 264] width 223 height 47
click at [317, 280] on textarea "Tere. [PERSON_NAME] veidi segaduses kuidas see Bouk haldussüsteem liidestus töö…" at bounding box center [236, 264] width 223 height 47
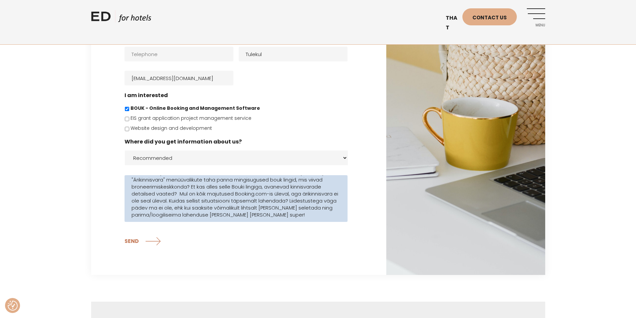
scroll to position [67, 0]
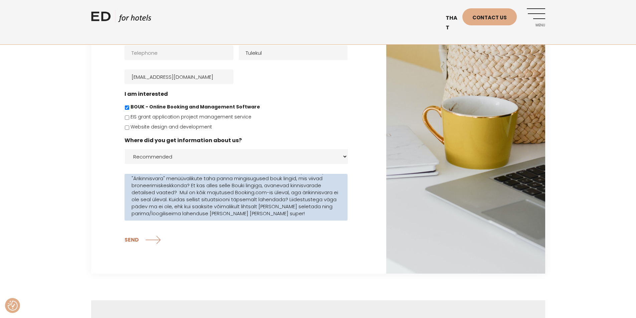
click at [180, 193] on textarea "Tere. [PERSON_NAME] veidi segaduses kuidas see Bouk haldussüsteem liidestus töö…" at bounding box center [236, 197] width 223 height 47
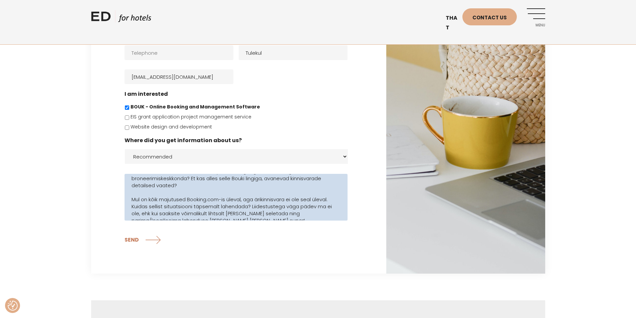
scroll to position [59, 0]
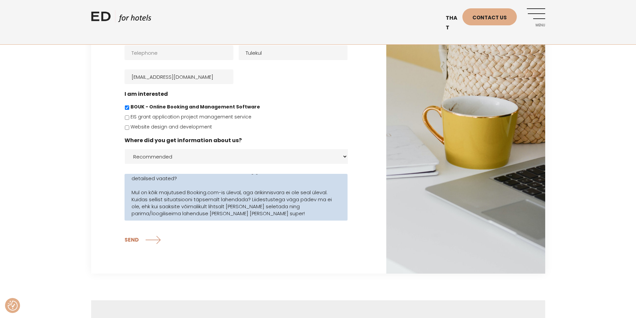
click at [220, 182] on textarea "Tere. [PERSON_NAME] veidi segaduses kuidas see Bouk haldussüsteem liidestus töö…" at bounding box center [236, 197] width 223 height 47
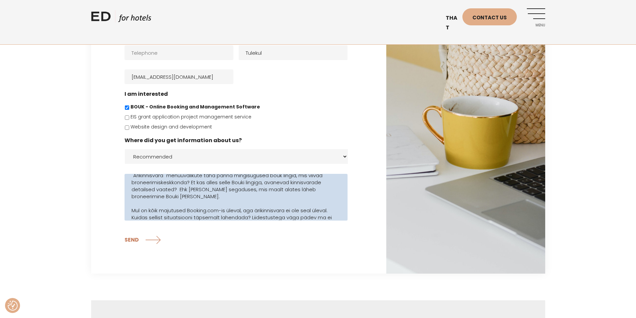
scroll to position [32, 0]
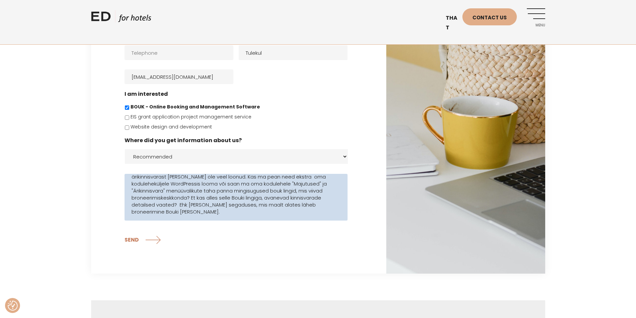
drag, startPoint x: 182, startPoint y: 205, endPoint x: 241, endPoint y: 206, distance: 58.5
click at [236, 206] on textarea "Tere. [PERSON_NAME] veidi segaduses kuidas see Bouk haldussüsteem liidestus töö…" at bounding box center [236, 197] width 223 height 47
click at [249, 205] on textarea "Tere. [PERSON_NAME] veidi segaduses kuidas see Bouk haldussüsteem liidestus töö…" at bounding box center [236, 197] width 223 height 47
drag, startPoint x: 255, startPoint y: 205, endPoint x: 311, endPoint y: 206, distance: 56.5
click at [311, 206] on textarea "Tere. [PERSON_NAME] veidi segaduses kuidas see Bouk haldussüsteem liidestus töö…" at bounding box center [236, 197] width 223 height 47
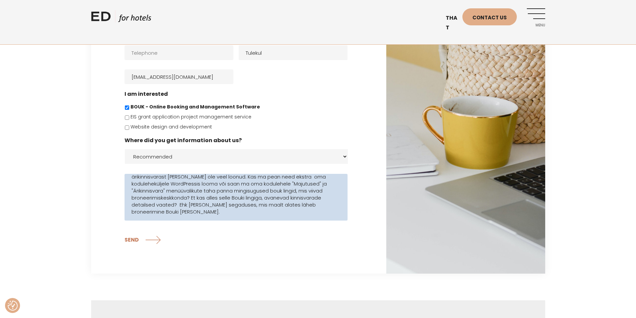
click at [303, 212] on textarea "Tere. [PERSON_NAME] veidi segaduses kuidas see Bouk haldussüsteem liidestus töö…" at bounding box center [236, 197] width 223 height 47
drag, startPoint x: 268, startPoint y: 207, endPoint x: 287, endPoint y: 208, distance: 18.7
click at [287, 208] on textarea "Tere. [PERSON_NAME] veidi segaduses kuidas see Bouk haldussüsteem liidestus töö…" at bounding box center [236, 197] width 223 height 47
click at [293, 213] on textarea "Tere. [PERSON_NAME] veidi segaduses kuidas see Bouk haldussüsteem liidestus töö…" at bounding box center [236, 197] width 223 height 47
drag, startPoint x: 257, startPoint y: 201, endPoint x: 314, endPoint y: 206, distance: 56.7
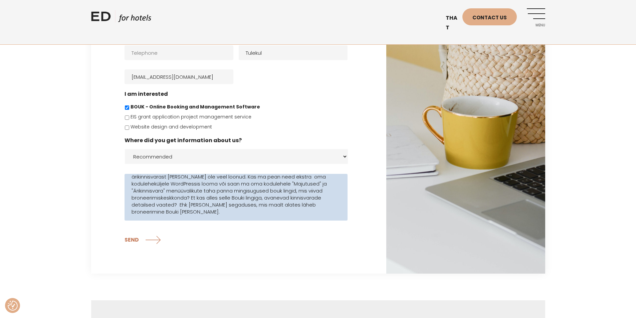
click at [314, 206] on textarea "Tere. [PERSON_NAME] veidi segaduses kuidas see Bouk haldussüsteem liidestus töö…" at bounding box center [236, 197] width 223 height 47
click at [268, 212] on textarea "Tere. [PERSON_NAME] veidi segaduses kuidas see Bouk haldussüsteem liidestus töö…" at bounding box center [236, 197] width 223 height 47
drag, startPoint x: 192, startPoint y: 204, endPoint x: 264, endPoint y: 216, distance: 73.4
click at [264, 216] on textarea "Tere. [PERSON_NAME] veidi segaduses kuidas see Bouk haldussüsteem liidestus töö…" at bounding box center [236, 197] width 223 height 47
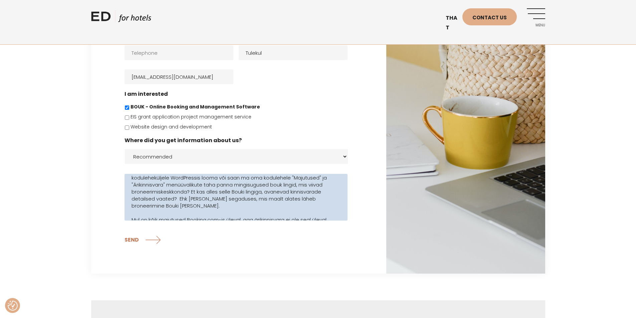
click at [264, 207] on textarea "Tere. [PERSON_NAME] veidi segaduses kuidas see Bouk haldussüsteem liidestus töö…" at bounding box center [236, 197] width 223 height 47
click at [256, 198] on textarea "Tere. [PERSON_NAME] veidi segaduses kuidas see Bouk haldussüsteem liidestus töö…" at bounding box center [236, 197] width 223 height 47
drag, startPoint x: 237, startPoint y: 198, endPoint x: 293, endPoint y: 202, distance: 56.9
click at [293, 202] on textarea "Tere. [PERSON_NAME] veidi segaduses kuidas see Bouk haldussüsteem liidestus töö…" at bounding box center [236, 197] width 223 height 47
click at [297, 206] on textarea "Tere. [PERSON_NAME] veidi segaduses kuidas see Bouk haldussüsteem liidestus töö…" at bounding box center [236, 197] width 223 height 47
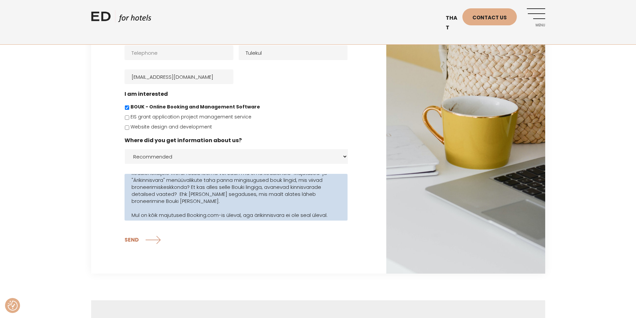
scroll to position [32, 0]
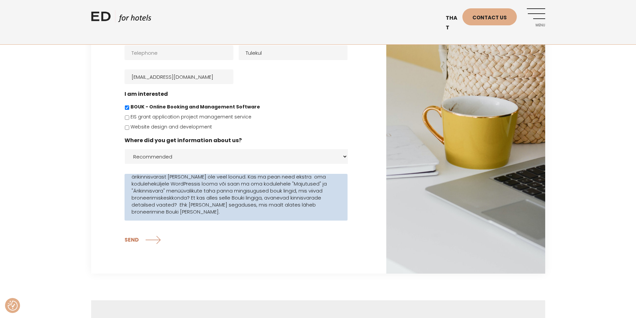
click at [324, 205] on textarea "Tere. [PERSON_NAME] veidi segaduses kuidas see Bouk haldussüsteem liidestus töö…" at bounding box center [236, 197] width 223 height 47
click at [262, 212] on textarea "Tere. [PERSON_NAME] veidi segaduses kuidas see Bouk haldussüsteem liidestus töö…" at bounding box center [236, 197] width 223 height 47
drag, startPoint x: 217, startPoint y: 207, endPoint x: 257, endPoint y: 208, distance: 39.8
click at [257, 208] on textarea "Tere. [PERSON_NAME] veidi segaduses kuidas see Bouk haldussüsteem liidestus töö…" at bounding box center [236, 197] width 223 height 47
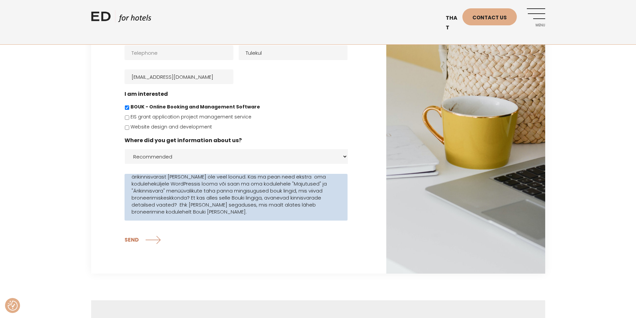
drag, startPoint x: 324, startPoint y: 204, endPoint x: 265, endPoint y: 204, distance: 59.1
click at [265, 204] on textarea "Tere. [PERSON_NAME] veidi segaduses kuidas see Bouk haldussüsteem liidestus töö…" at bounding box center [236, 197] width 223 height 47
click at [264, 204] on textarea "Tere. [PERSON_NAME] veidi segaduses kuidas see Bouk haldussüsteem liidestus töö…" at bounding box center [236, 197] width 223 height 47
drag, startPoint x: 189, startPoint y: 206, endPoint x: 308, endPoint y: 211, distance: 118.7
click at [308, 211] on textarea "Tere. [PERSON_NAME] veidi segaduses kuidas see Bouk haldussüsteem liidestus töö…" at bounding box center [236, 197] width 223 height 47
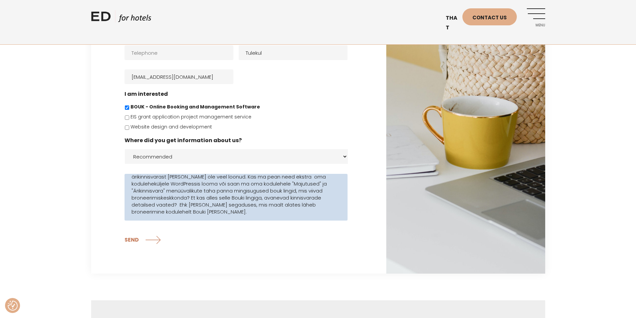
click at [269, 214] on textarea "Tere. [PERSON_NAME] veidi segaduses kuidas see Bouk haldussüsteem liidestus töö…" at bounding box center [236, 197] width 223 height 47
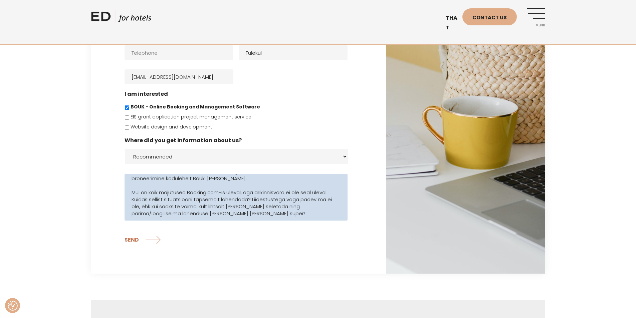
drag, startPoint x: 184, startPoint y: 191, endPoint x: 290, endPoint y: 197, distance: 105.7
click at [290, 197] on textarea "Tere. [PERSON_NAME] veidi segaduses kuidas see Bouk haldussüsteem liidestus töö…" at bounding box center [236, 197] width 223 height 47
click at [267, 212] on textarea "Tere. [PERSON_NAME] veidi segaduses kuidas see Bouk haldussüsteem liidestus töö…" at bounding box center [236, 197] width 223 height 47
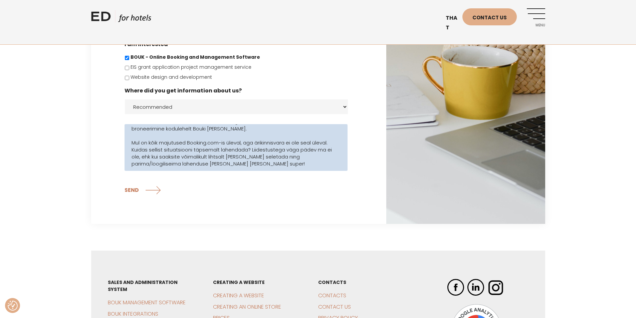
scroll to position [167, 0]
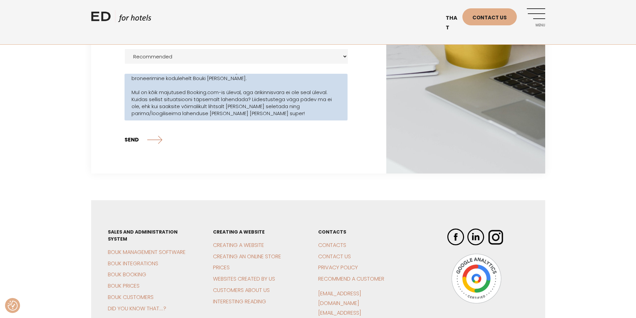
type textarea "Tere. [PERSON_NAME] veidi segaduses kuidas see Bouk haldussüsteem liidestus töö…"
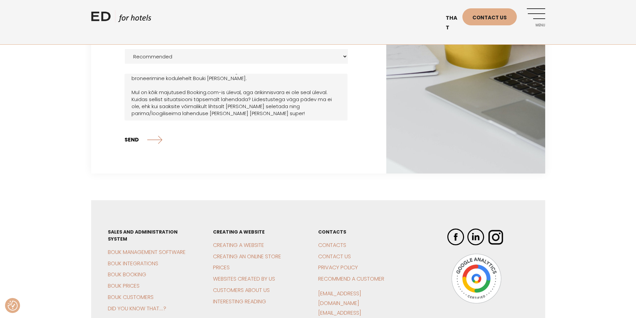
click at [139, 141] on input "SEND" at bounding box center [144, 139] width 38 height 17
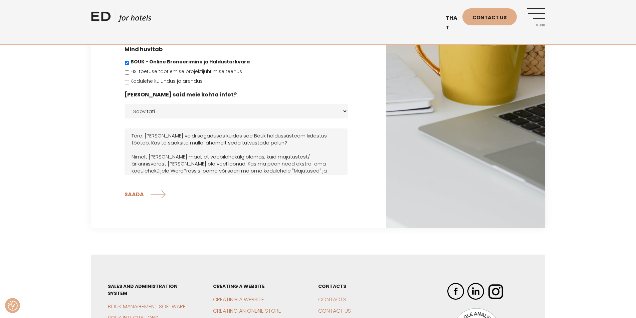
scroll to position [45, 0]
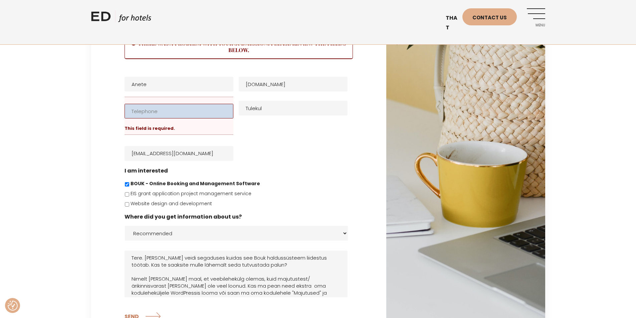
click at [177, 112] on input "Telephone *" at bounding box center [179, 111] width 109 height 15
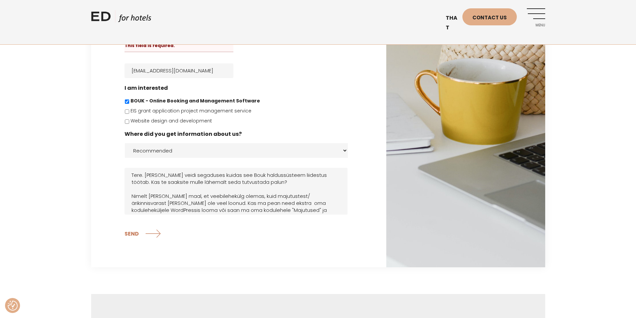
scroll to position [212, 0]
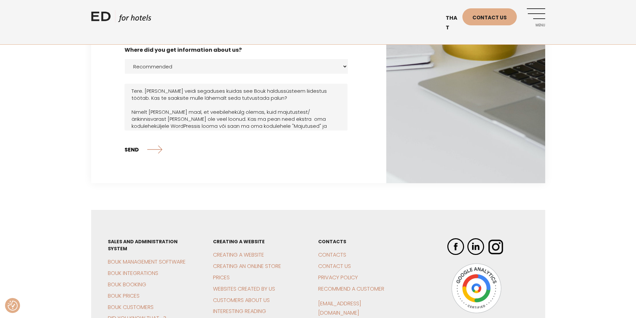
type input "56975494"
click at [129, 149] on input "SEND" at bounding box center [144, 149] width 38 height 17
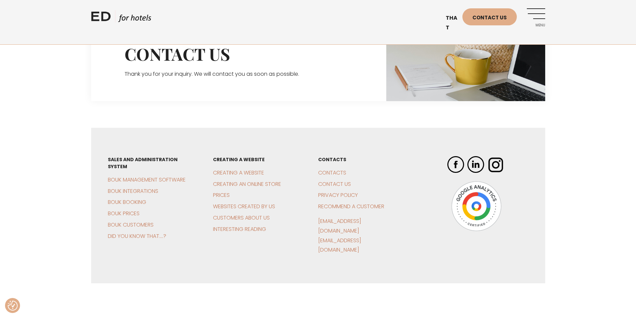
scroll to position [0, 0]
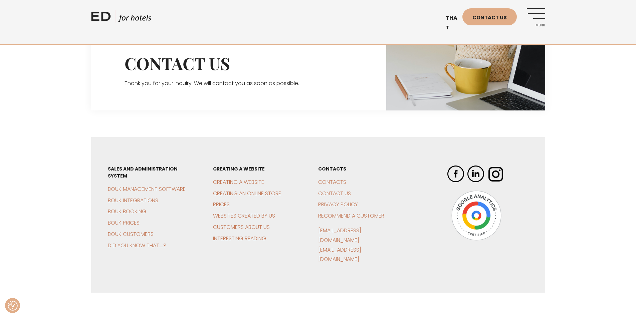
click at [536, 11] on link "Menu" at bounding box center [536, 17] width 18 height 18
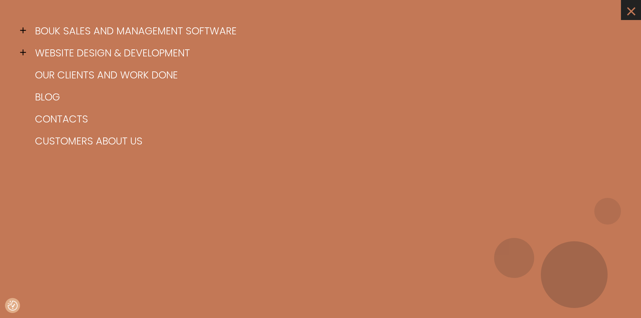
click at [630, 10] on font "×" at bounding box center [632, 12] width 12 height 28
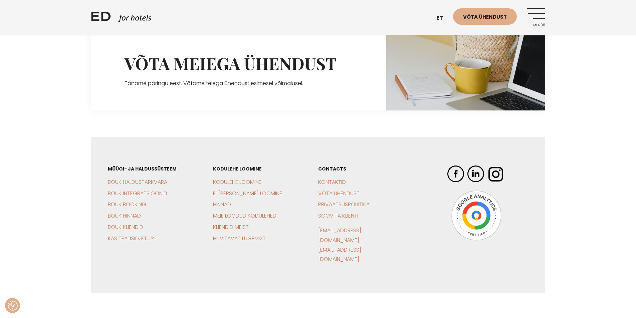
click at [588, 92] on div "Võta meiega ühendust Täname päringu eest. Võtame teiega ühendust esimesel võima…" at bounding box center [318, 69] width 636 height 84
click at [235, 183] on link "Kodulehe loomine" at bounding box center [237, 182] width 48 height 8
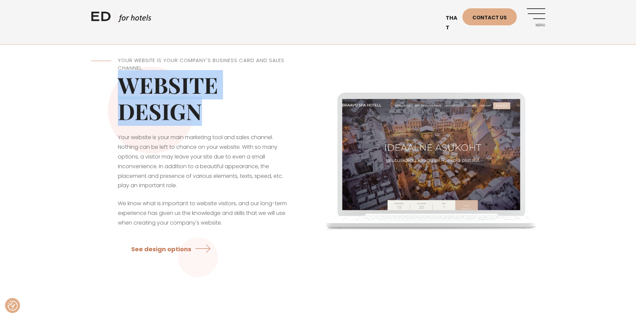
drag, startPoint x: 118, startPoint y: 80, endPoint x: 228, endPoint y: 113, distance: 115.4
click at [228, 113] on h1 "Website design" at bounding box center [205, 98] width 174 height 53
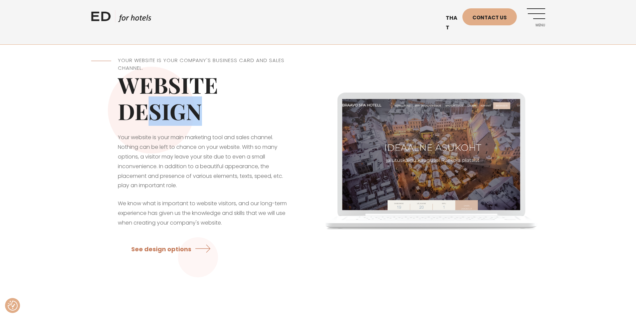
drag, startPoint x: 186, startPoint y: 114, endPoint x: 138, endPoint y: 101, distance: 49.6
click at [138, 101] on h1 "Website design" at bounding box center [205, 98] width 174 height 53
click at [110, 85] on div "Your website is your company's business card and sales channel. Website design …" at bounding box center [204, 159] width 227 height 238
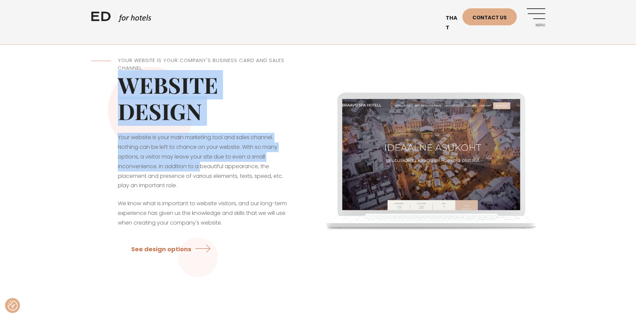
drag, startPoint x: 186, startPoint y: 149, endPoint x: 215, endPoint y: 171, distance: 36.8
click at [206, 165] on div "Your website is your company's business card and sales channel. Website design …" at bounding box center [204, 159] width 227 height 238
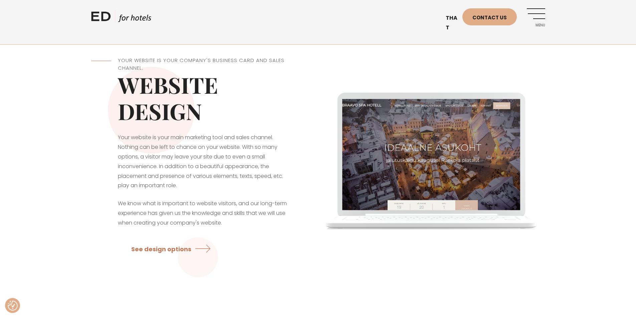
click at [223, 174] on font "Your website is your main marketing tool and sales channel. Nothing can be left…" at bounding box center [200, 162] width 165 height 56
drag, startPoint x: 255, startPoint y: 196, endPoint x: 150, endPoint y: 176, distance: 107.3
click at [150, 176] on div "Your website is your company's business card and sales channel. Website design …" at bounding box center [204, 159] width 227 height 238
click at [134, 156] on font "Your website is your main marketing tool and sales channel. Nothing can be left…" at bounding box center [200, 162] width 165 height 56
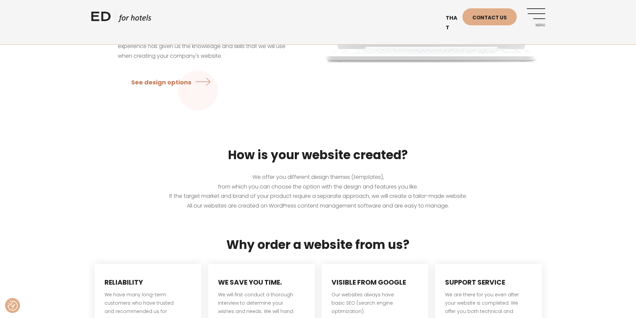
scroll to position [267, 0]
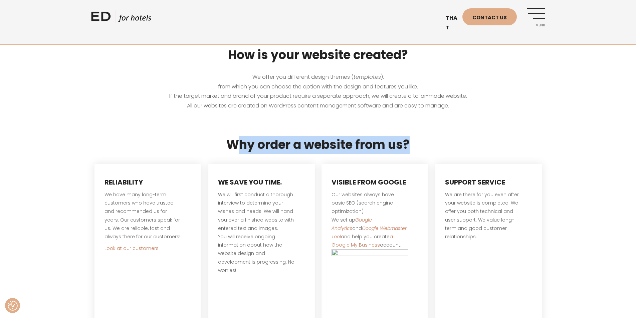
drag, startPoint x: 234, startPoint y: 144, endPoint x: 447, endPoint y: 132, distance: 213.1
click at [447, 132] on div "Why order a website from us?" at bounding box center [319, 143] width 468 height 30
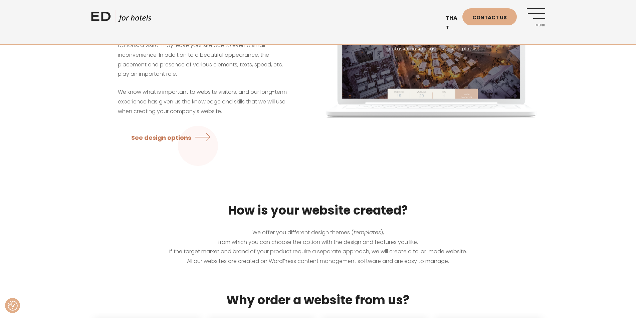
scroll to position [100, 0]
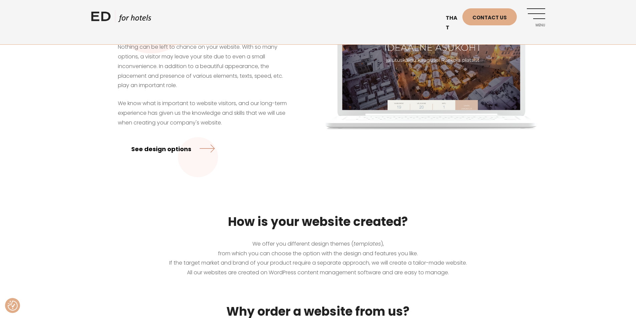
click at [198, 149] on link "See design options" at bounding box center [173, 149] width 84 height 18
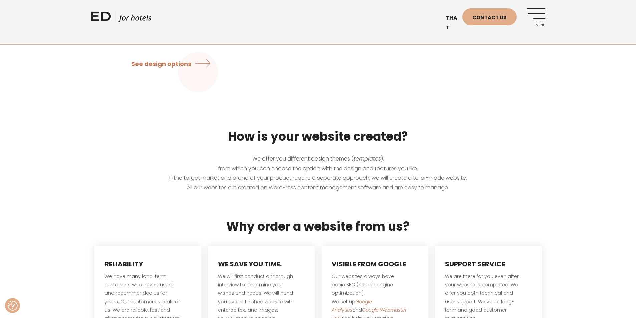
scroll to position [0, 0]
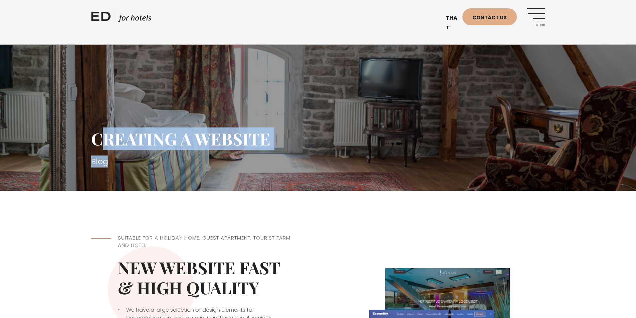
drag, startPoint x: 132, startPoint y: 154, endPoint x: 81, endPoint y: 132, distance: 55.5
click at [90, 144] on div "Creating a website Blog" at bounding box center [318, 95] width 636 height 191
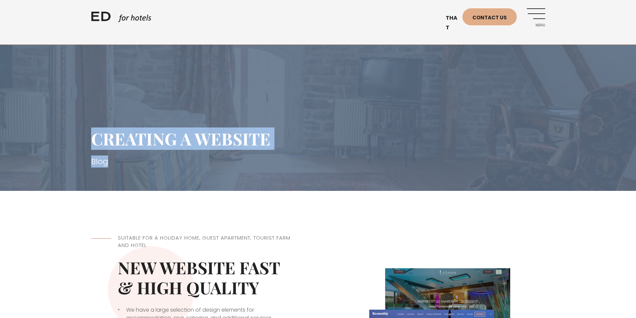
click at [81, 132] on img at bounding box center [318, 95] width 636 height 191
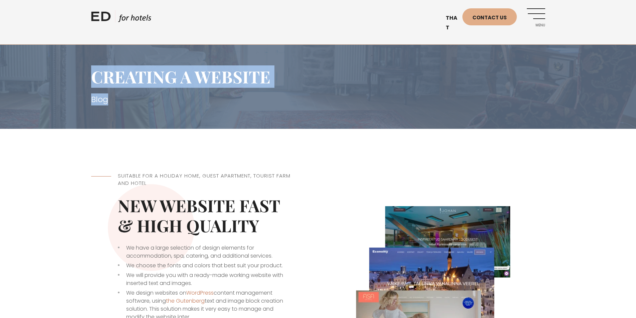
scroll to position [134, 0]
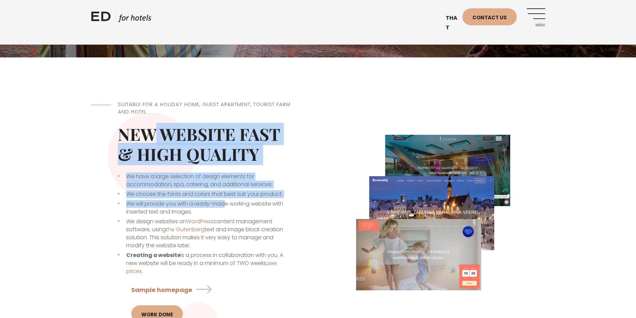
drag, startPoint x: 151, startPoint y: 129, endPoint x: 236, endPoint y: 213, distance: 119.3
click at [231, 211] on div "Suitable for a holiday home, guest apartment, tourist farm and hotel New websit…" at bounding box center [204, 213] width 227 height 259
click at [240, 215] on li "We will provide you with a ready-made working website with inserted text and im…" at bounding box center [205, 208] width 174 height 16
